Goal: Task Accomplishment & Management: Manage account settings

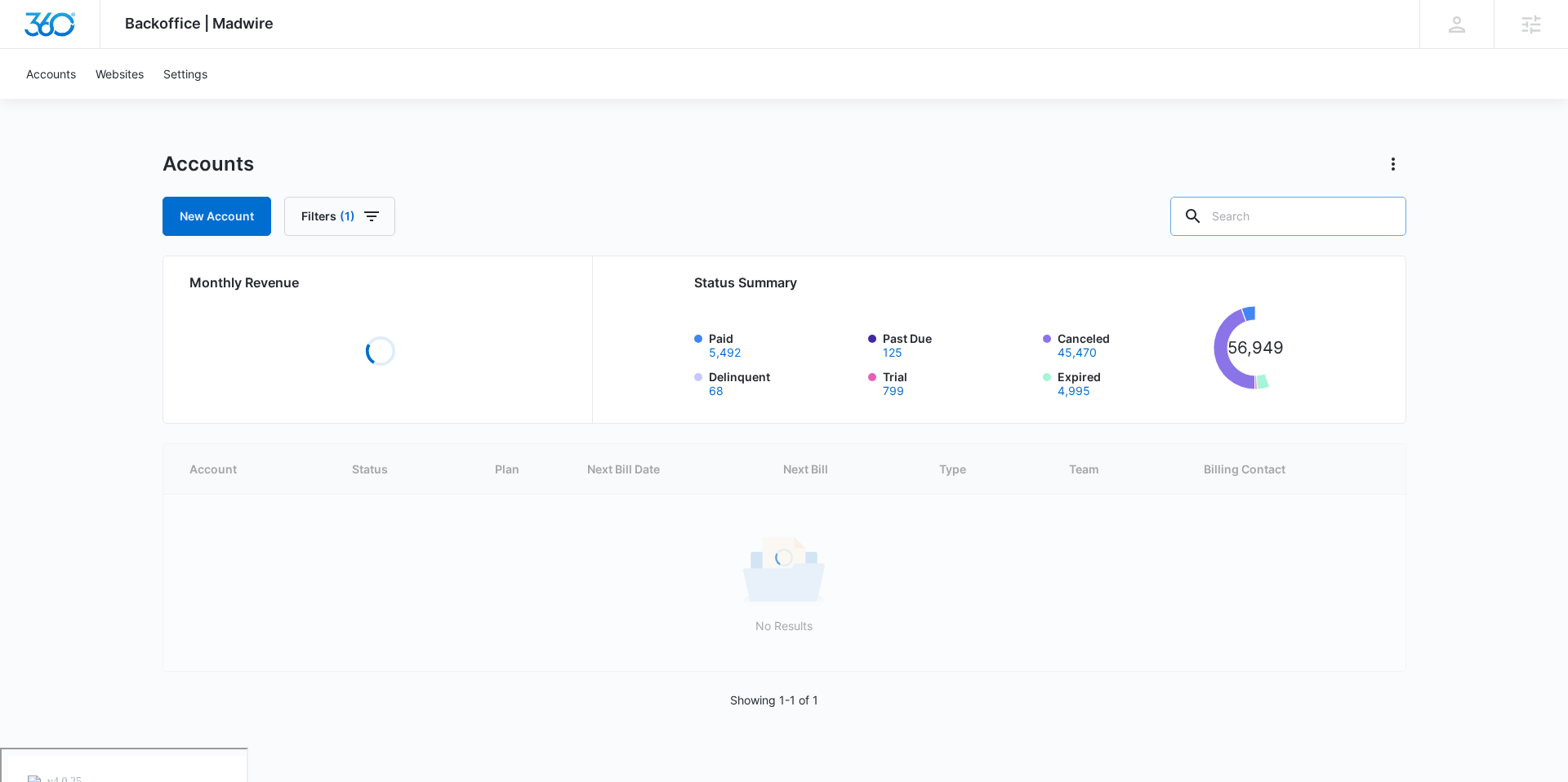
click at [1260, 210] on input "text" at bounding box center [1289, 216] width 236 height 39
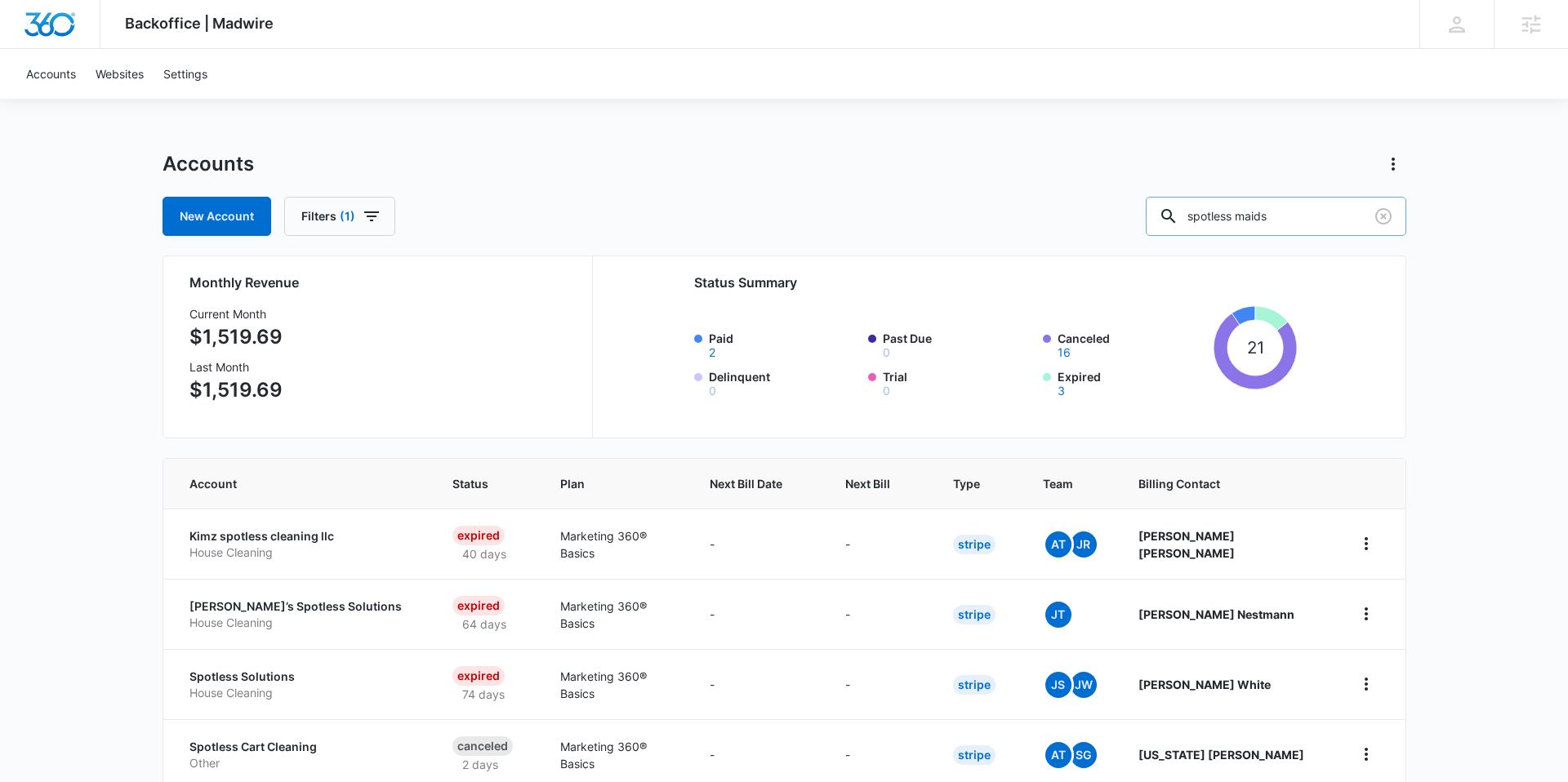
type input "spotless maids"
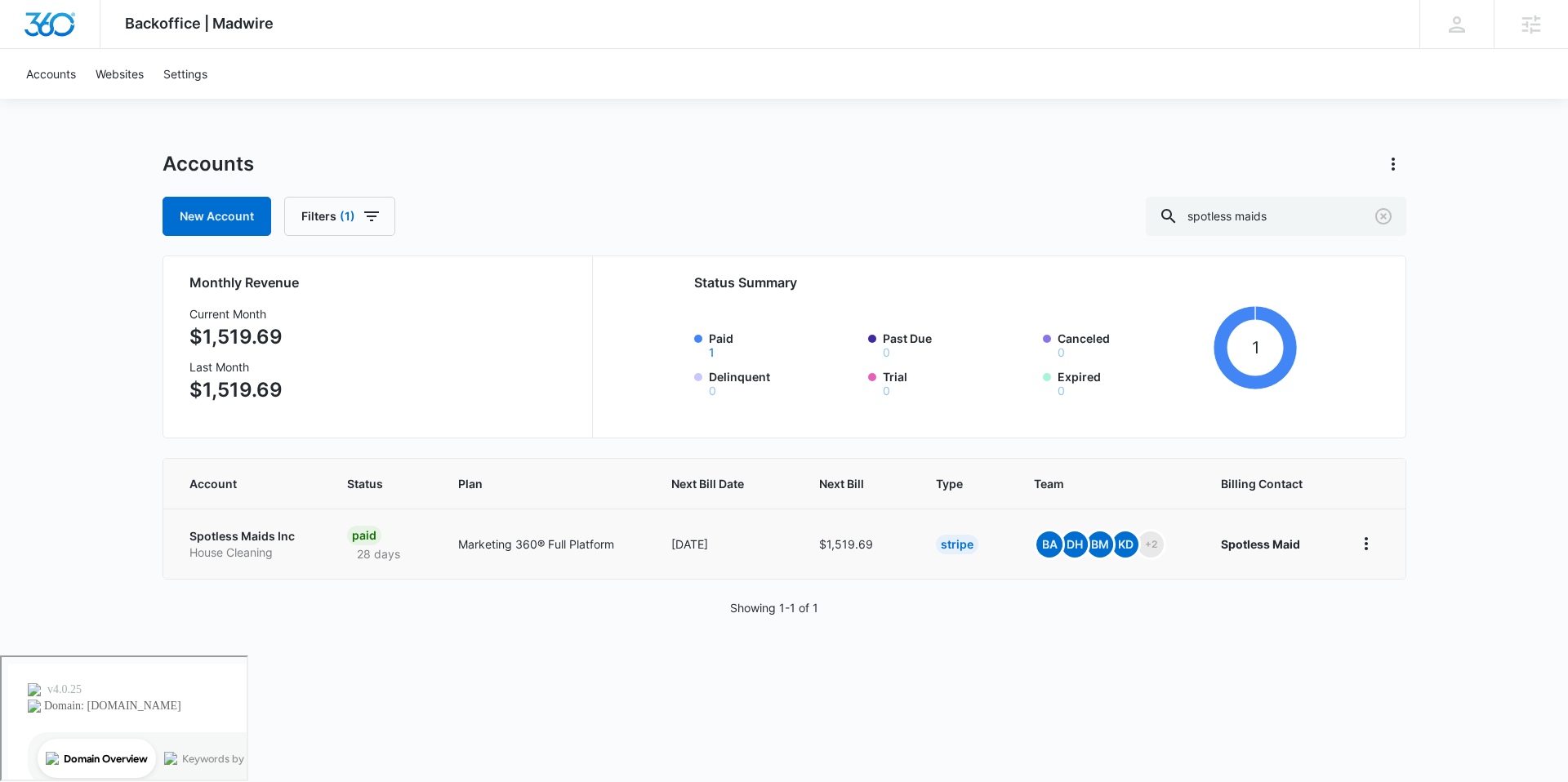
click at [212, 540] on p "Spotless Maids Inc" at bounding box center [249, 536] width 119 height 16
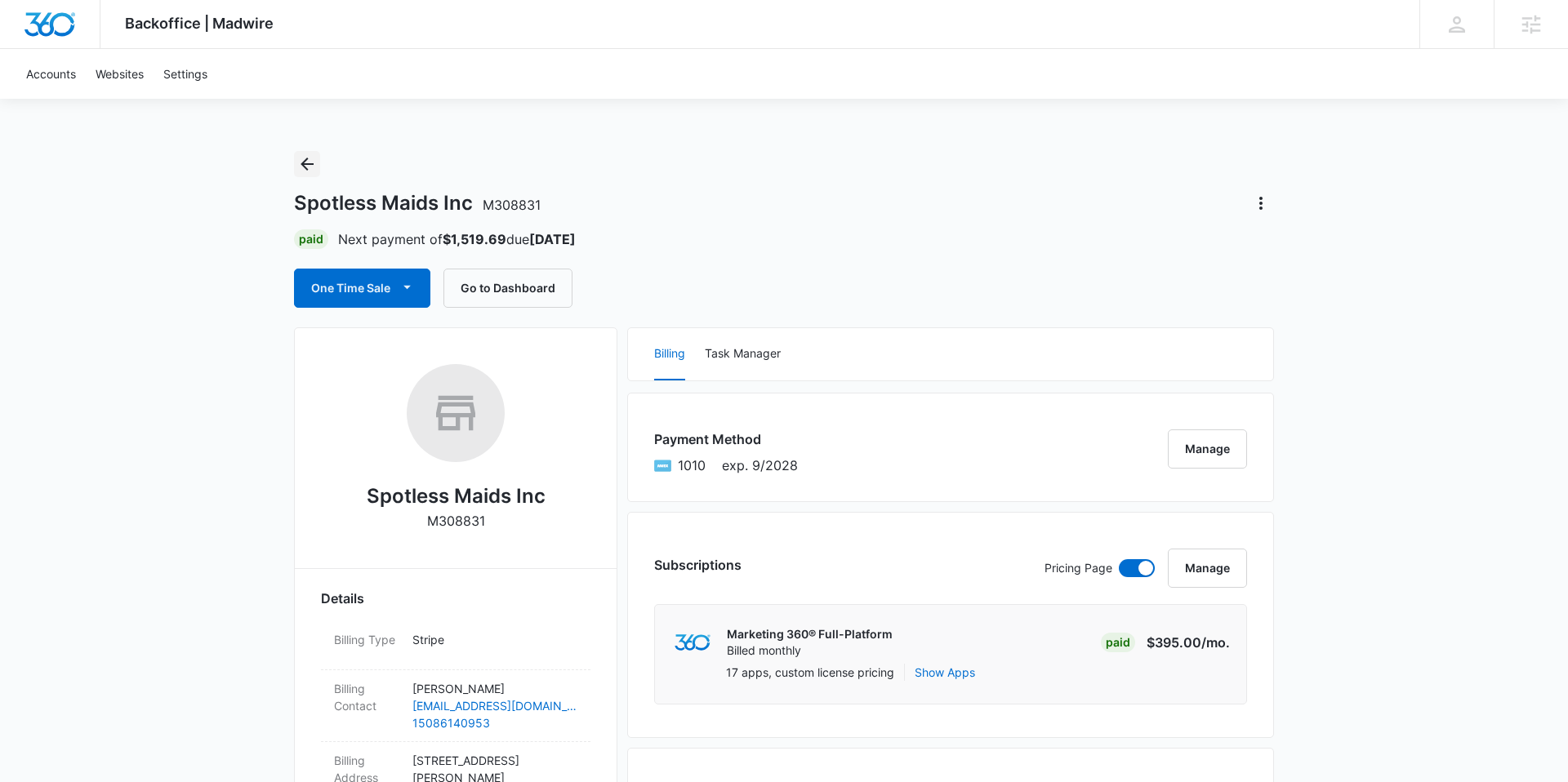
click at [300, 174] on button "Back" at bounding box center [306, 164] width 26 height 26
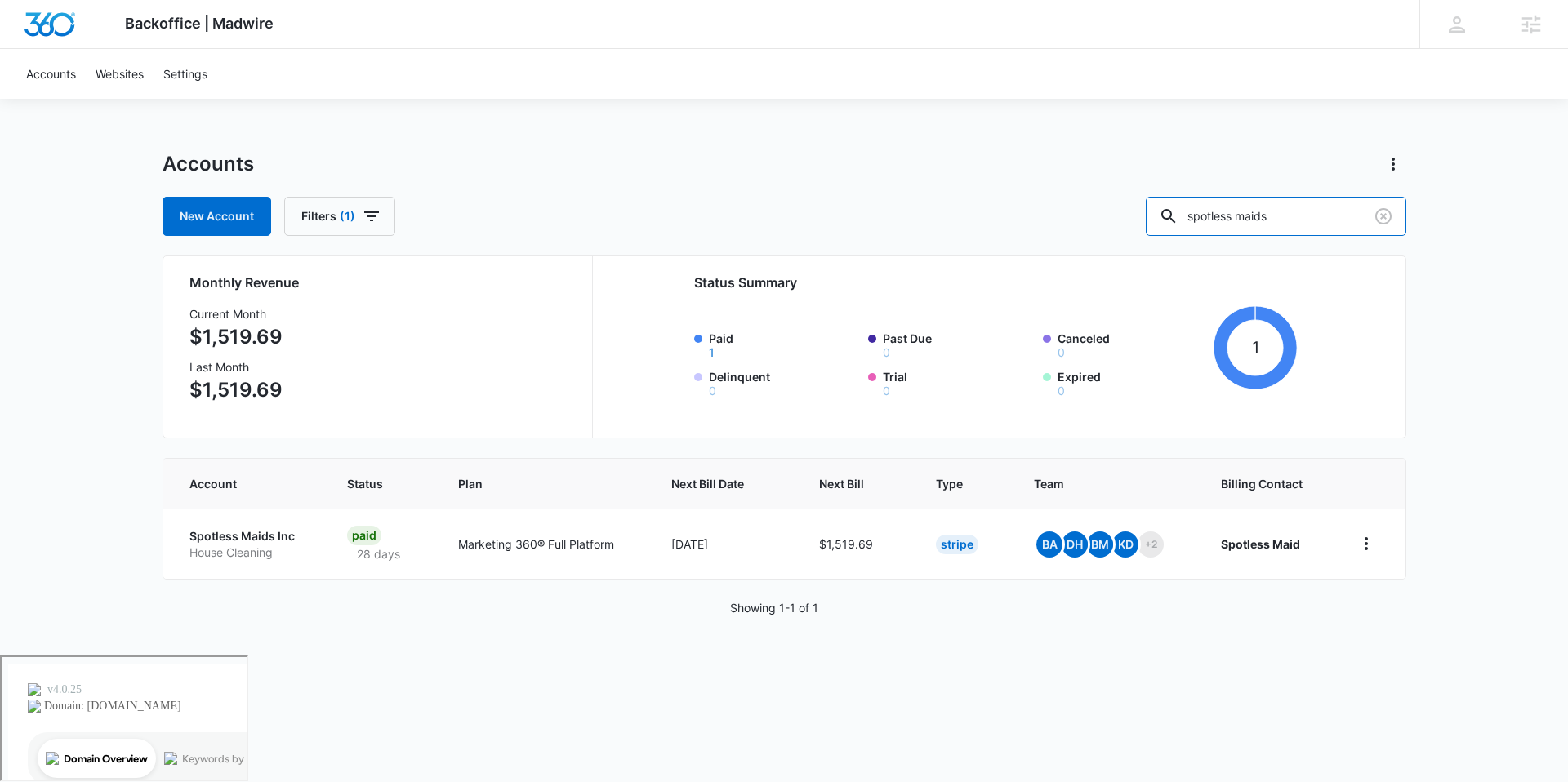
drag, startPoint x: 1336, startPoint y: 231, endPoint x: 1073, endPoint y: 239, distance: 263.1
click at [1073, 239] on div "Accounts New Account Filters (1) spotless maids Monthly Revenue Current Month $…" at bounding box center [784, 403] width 1243 height 505
type input "spotless ma"
drag, startPoint x: 1304, startPoint y: 220, endPoint x: 1057, endPoint y: 203, distance: 247.6
click at [1057, 203] on div "New Account Filters (1) spotless ma" at bounding box center [784, 216] width 1243 height 39
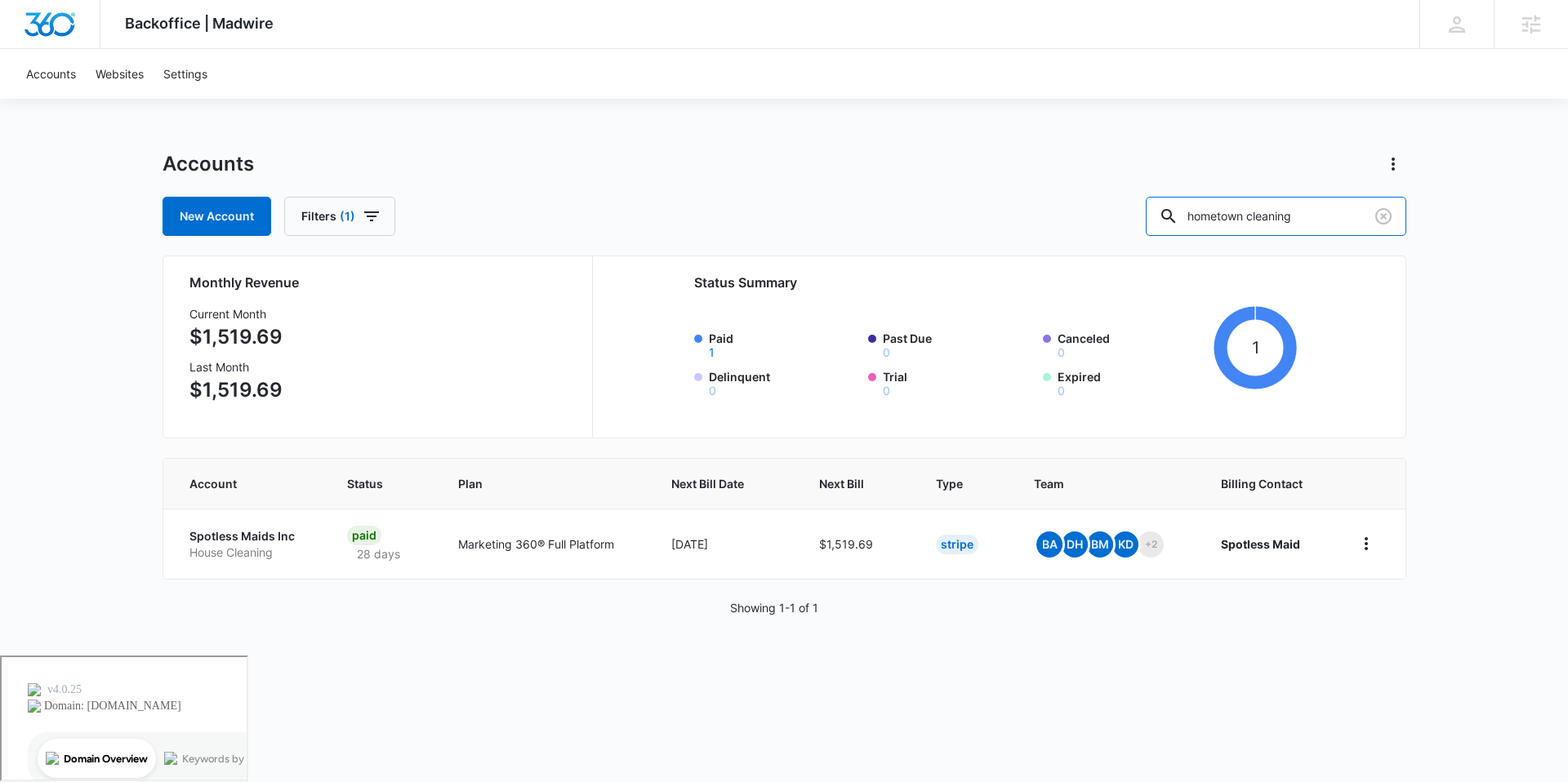
type input "hometown cleaning"
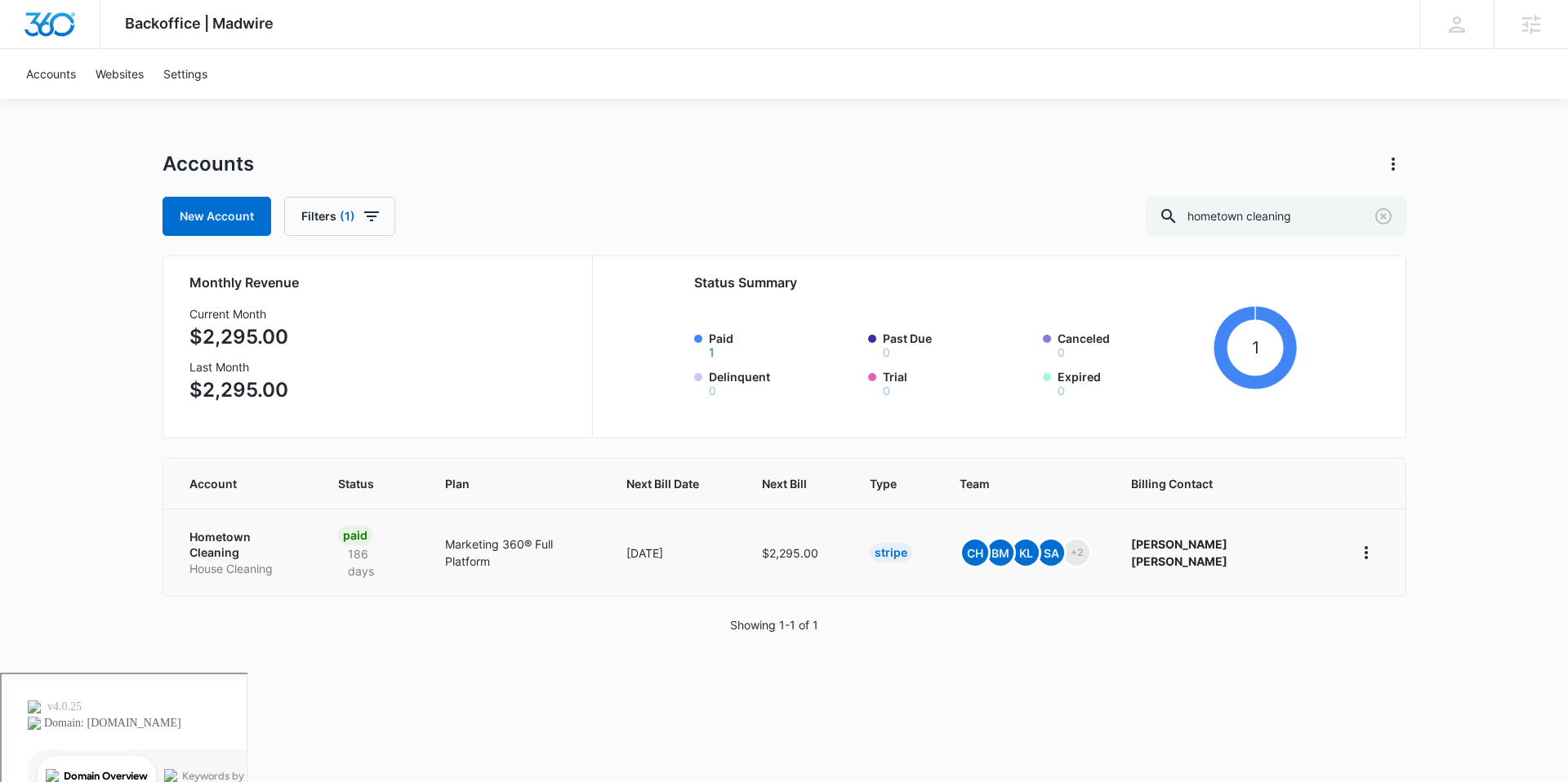
click at [252, 529] on p "Hometown Cleaning" at bounding box center [244, 545] width 110 height 32
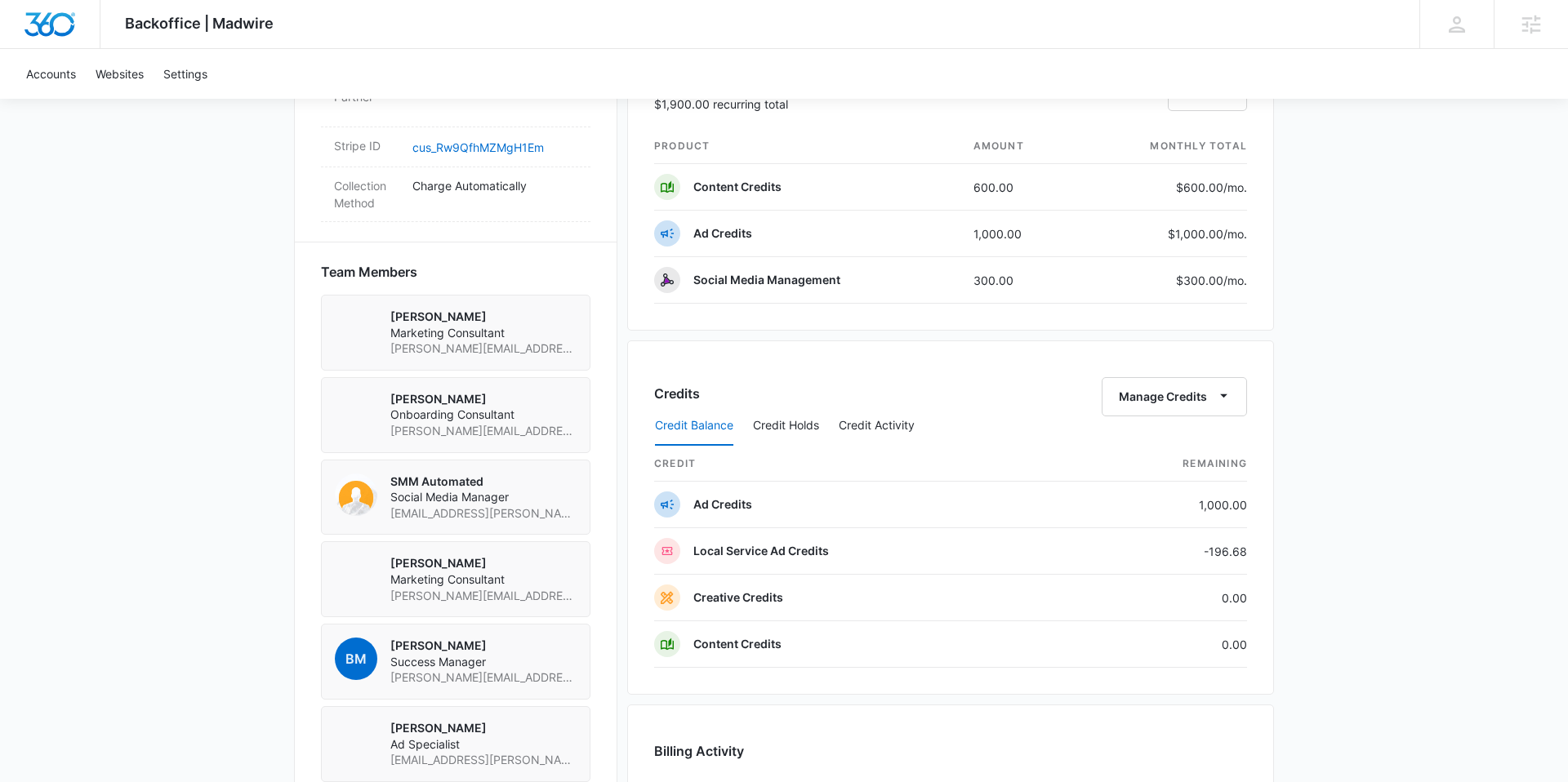
scroll to position [1023, 0]
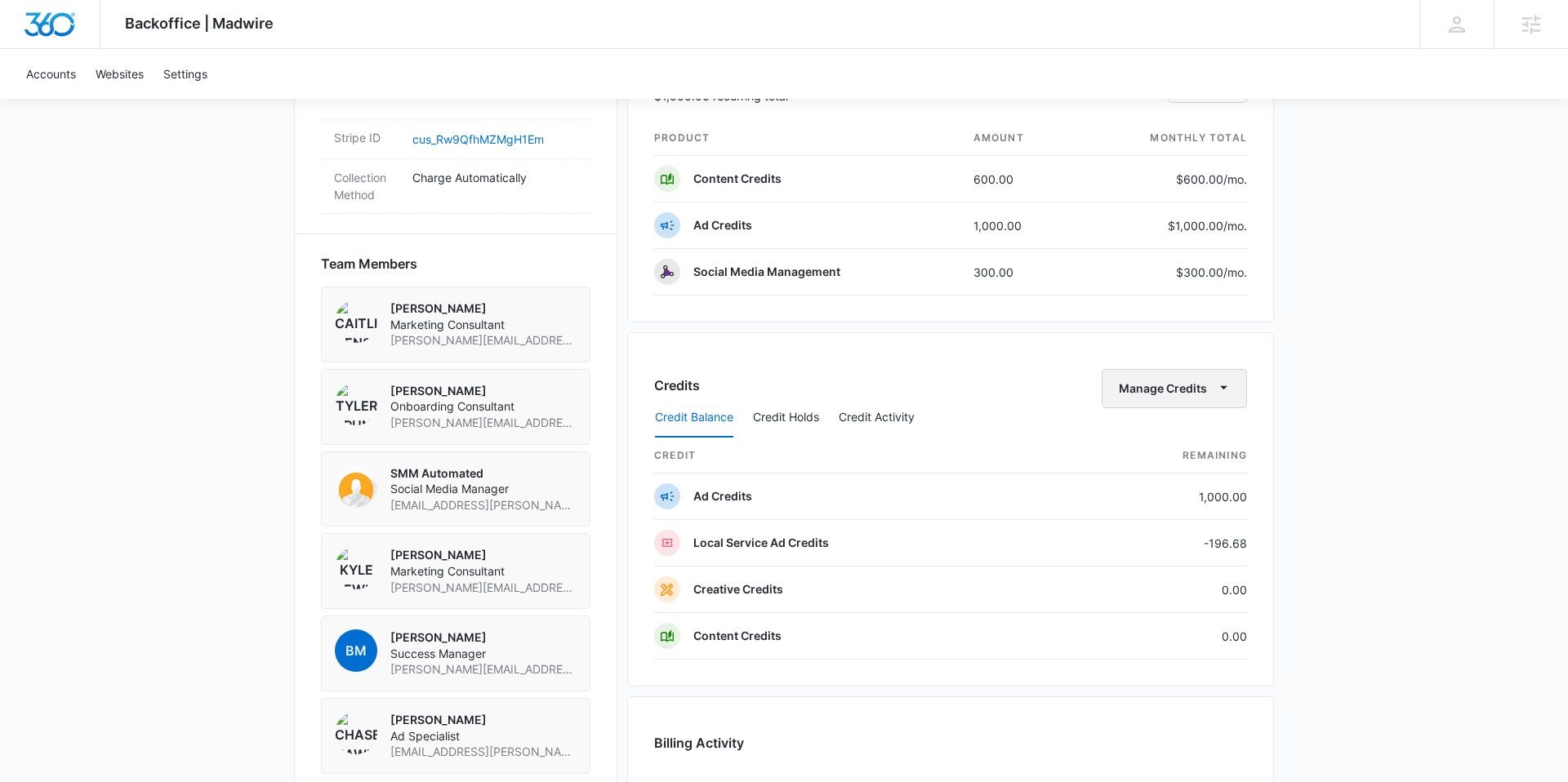
click at [1178, 390] on button "Manage Credits" at bounding box center [1175, 389] width 145 height 39
click at [1166, 431] on button "Transfer Credits" at bounding box center [1176, 440] width 144 height 24
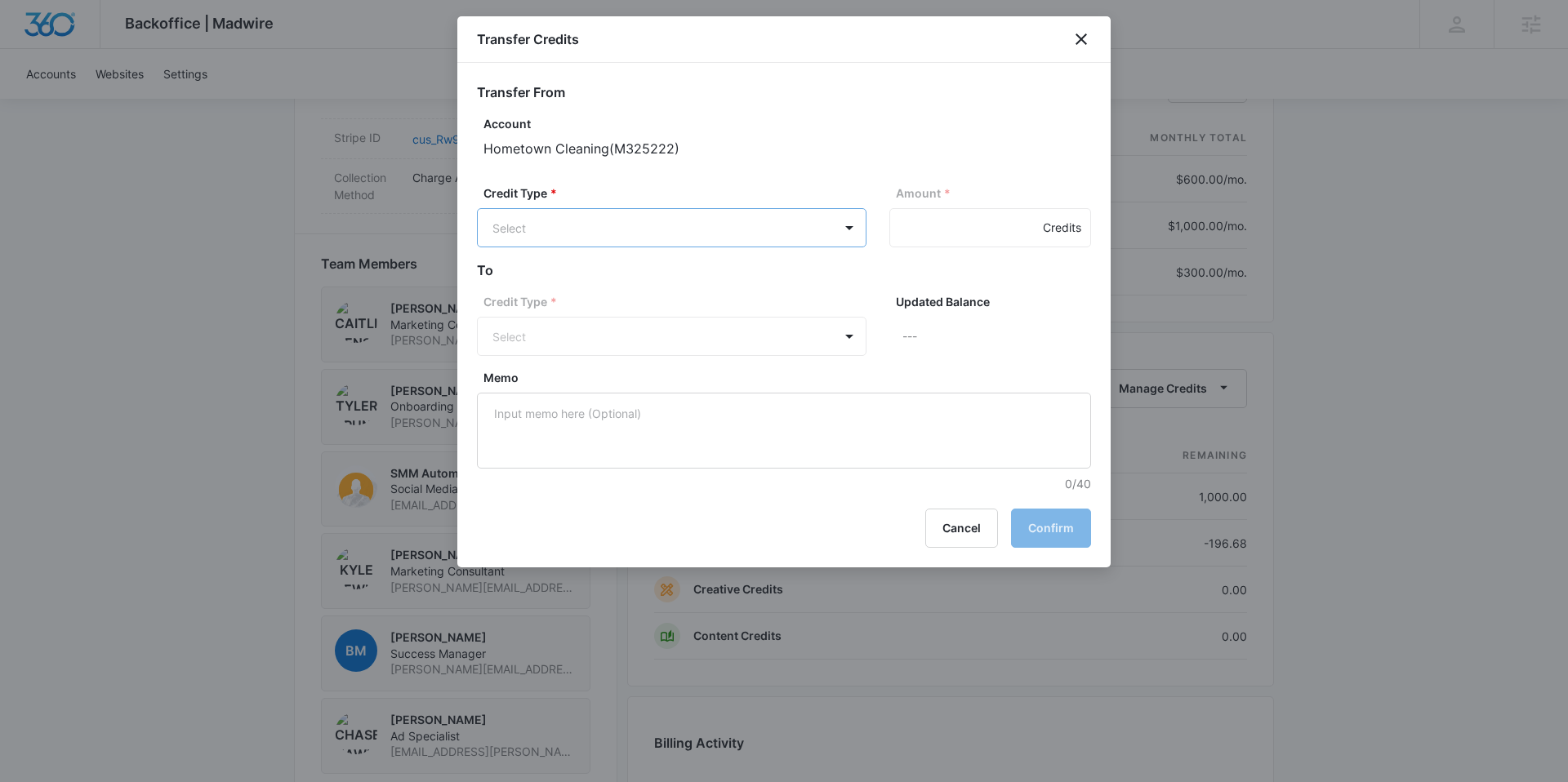
click at [744, 226] on body "Backoffice | Madwire Apps Settings BM [PERSON_NAME] [PERSON_NAME][EMAIL_ADDRESS…" at bounding box center [784, 253] width 1568 height 2552
click at [690, 287] on div "Ad Credits (1000.00 Credits)" at bounding box center [670, 290] width 347 height 26
click at [977, 221] on input "Amount *" at bounding box center [990, 228] width 202 height 39
type input "1000"
click at [739, 345] on body "Backoffice | Madwire Apps Settings BM [PERSON_NAME] [PERSON_NAME][EMAIL_ADDRESS…" at bounding box center [784, 253] width 1568 height 2552
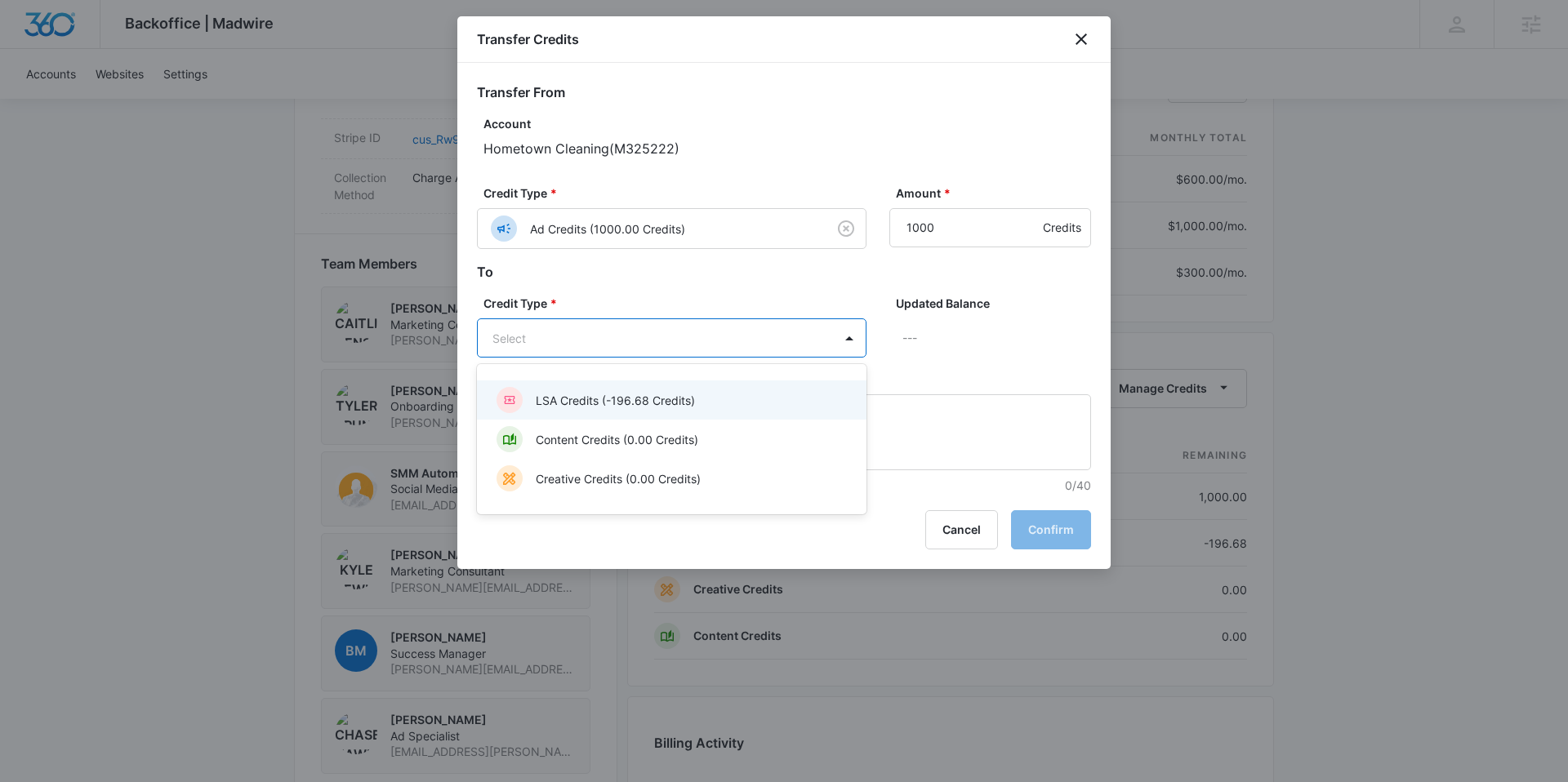
click at [643, 409] on div "LSA Credits (-196.68 Credits)" at bounding box center [670, 399] width 347 height 26
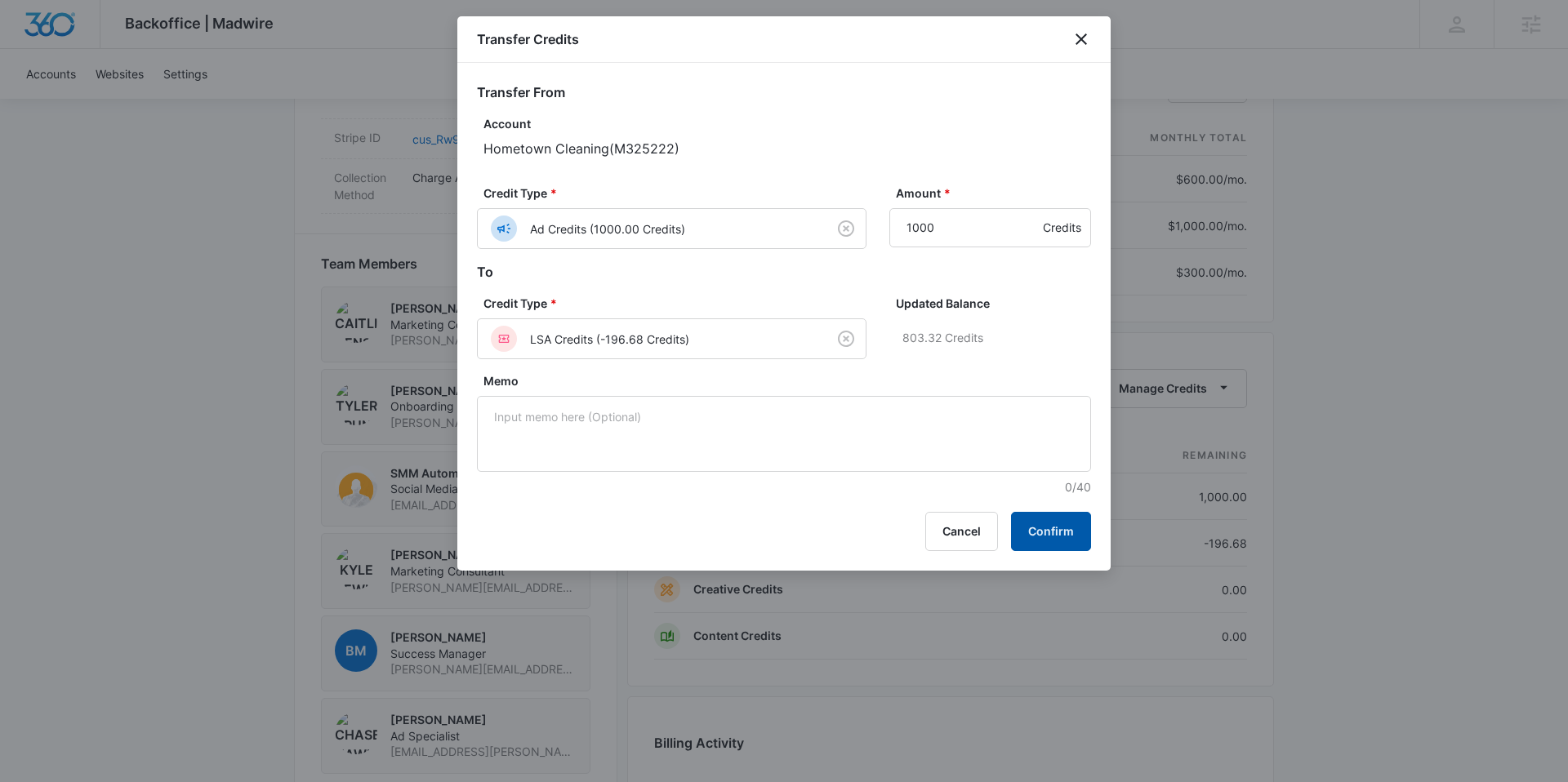
click at [1072, 527] on button "Confirm" at bounding box center [1051, 531] width 80 height 39
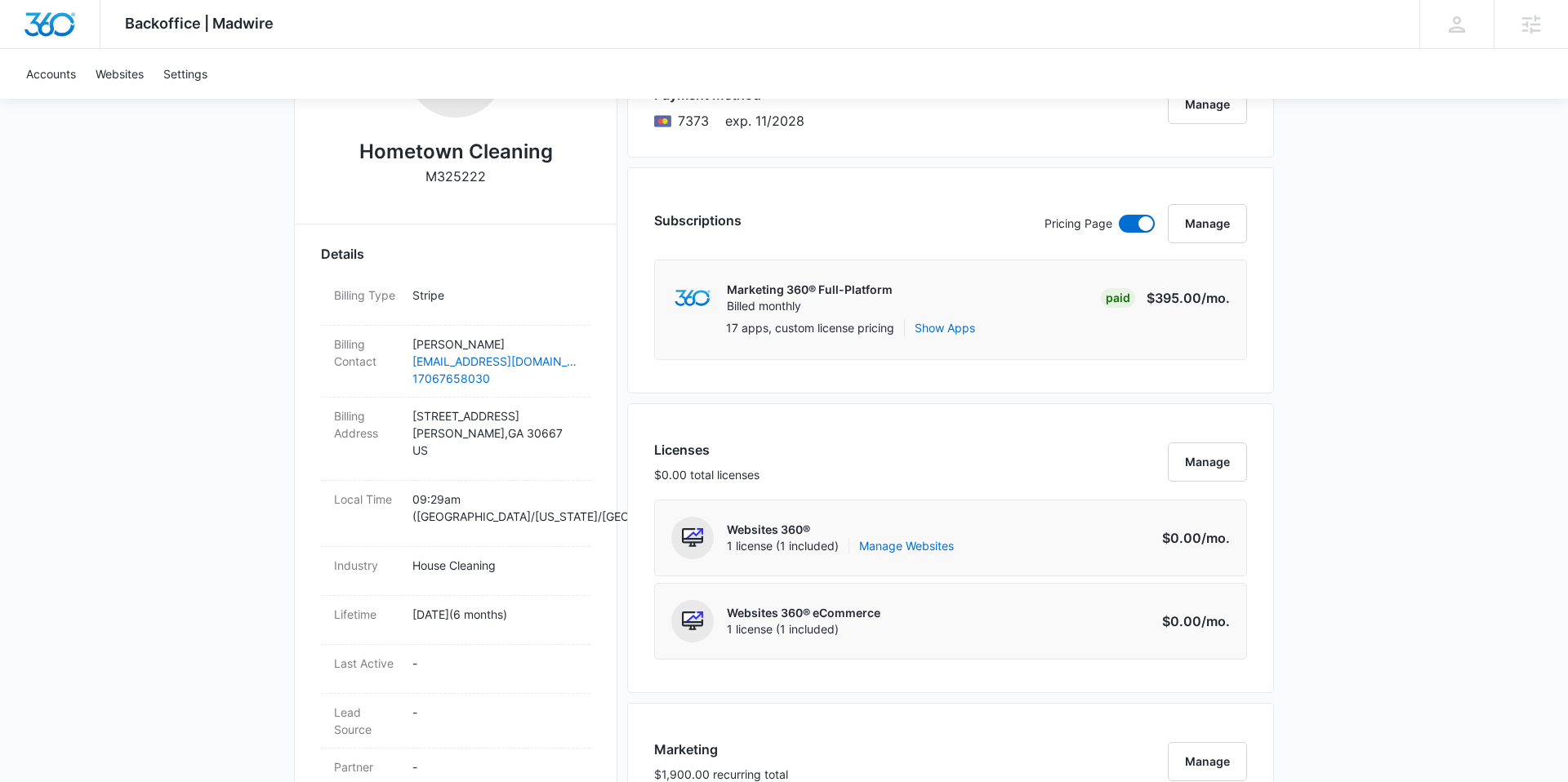
scroll to position [0, 0]
